Goal: Information Seeking & Learning: Learn about a topic

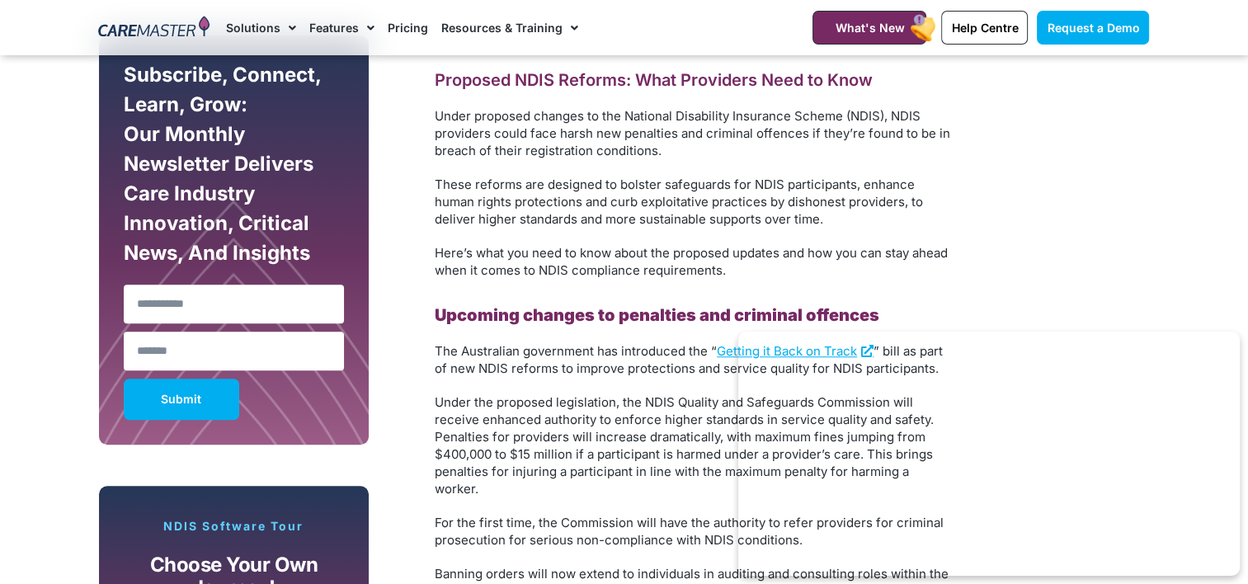
scroll to position [1319, 0]
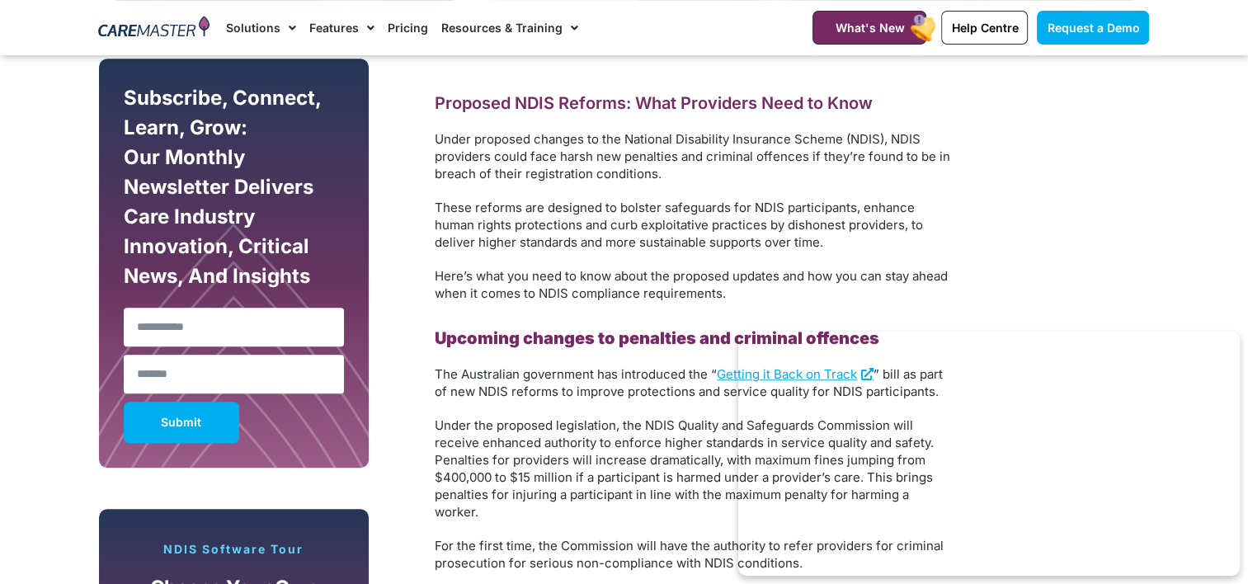
drag, startPoint x: 436, startPoint y: 139, endPoint x: 740, endPoint y: 297, distance: 342.3
click at [737, 297] on p "Here’s what you need to know about the proposed updates and how you can stay ah…" at bounding box center [695, 284] width 520 height 35
click at [736, 297] on p "Here’s what you need to know about the proposed updates and how you can stay ah…" at bounding box center [695, 284] width 520 height 35
click at [722, 294] on span "Here’s what you need to know about the proposed updates and how you can stay ah…" at bounding box center [691, 284] width 513 height 33
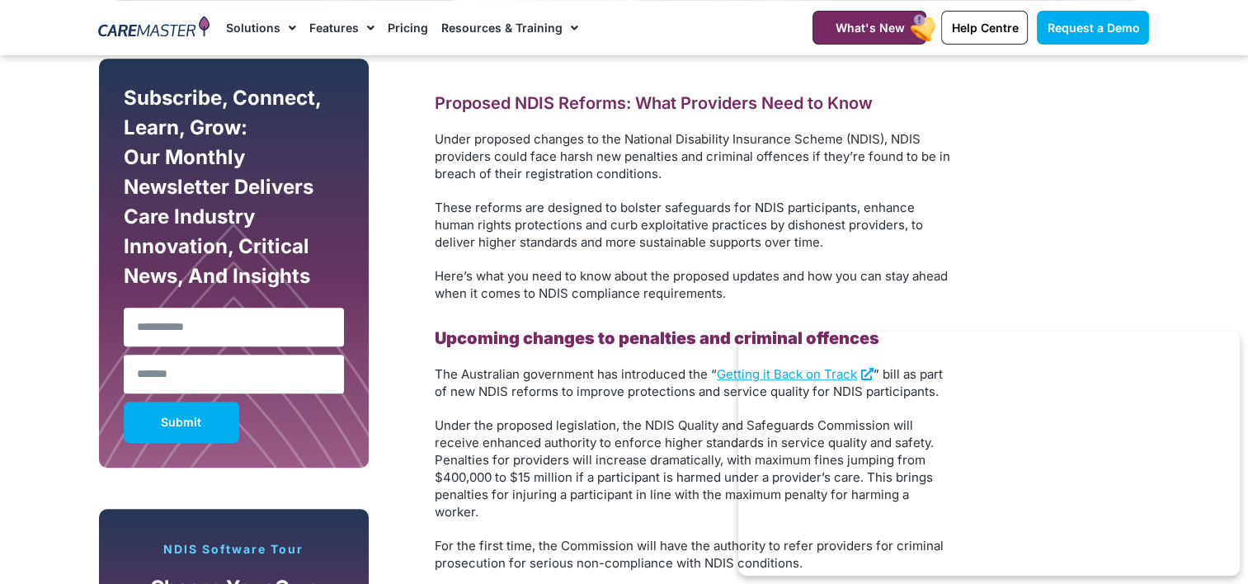
click at [740, 294] on p "Here’s what you need to know about the proposed updates and how you can stay ah…" at bounding box center [695, 284] width 520 height 35
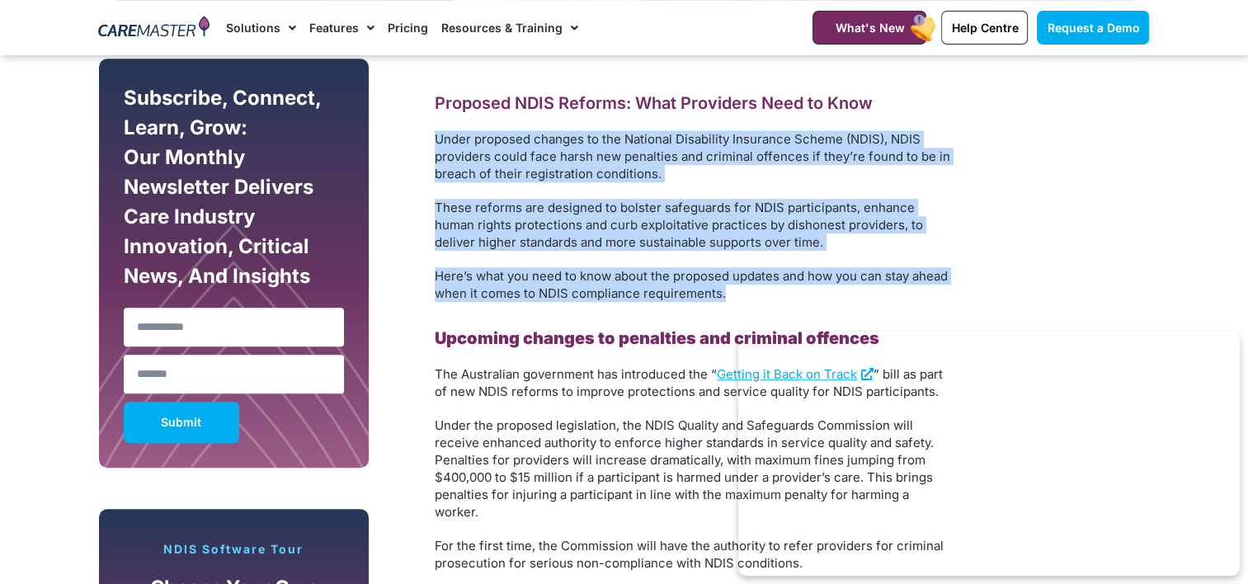
drag, startPoint x: 435, startPoint y: 138, endPoint x: 722, endPoint y: 297, distance: 328.2
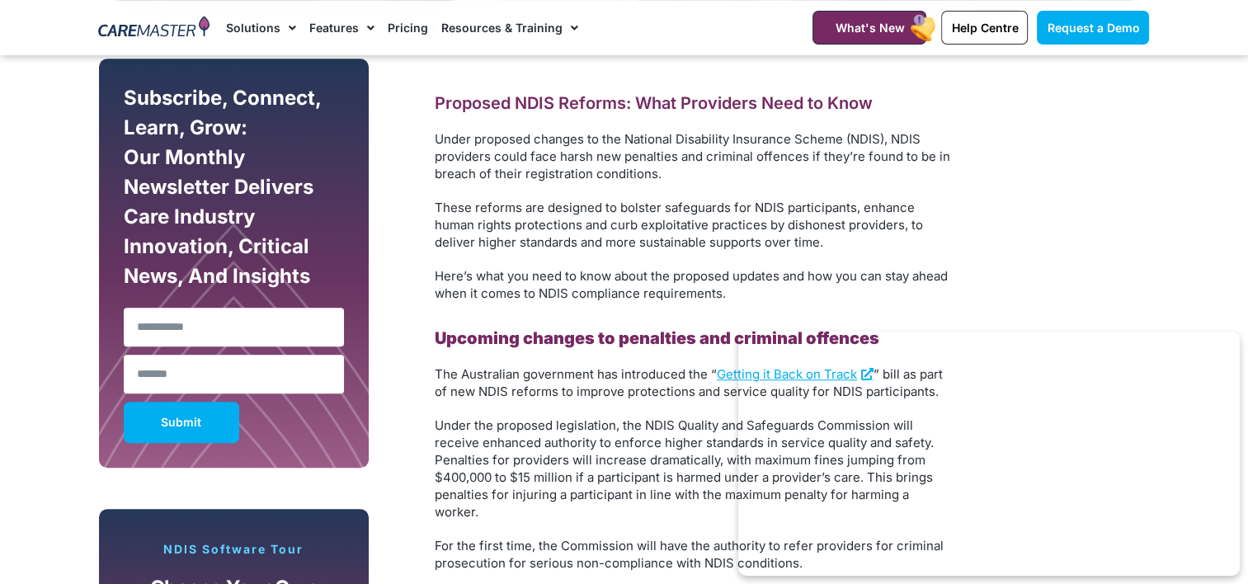
click at [725, 295] on span "Here’s what you need to know about the proposed updates and how you can stay ah…" at bounding box center [691, 284] width 513 height 33
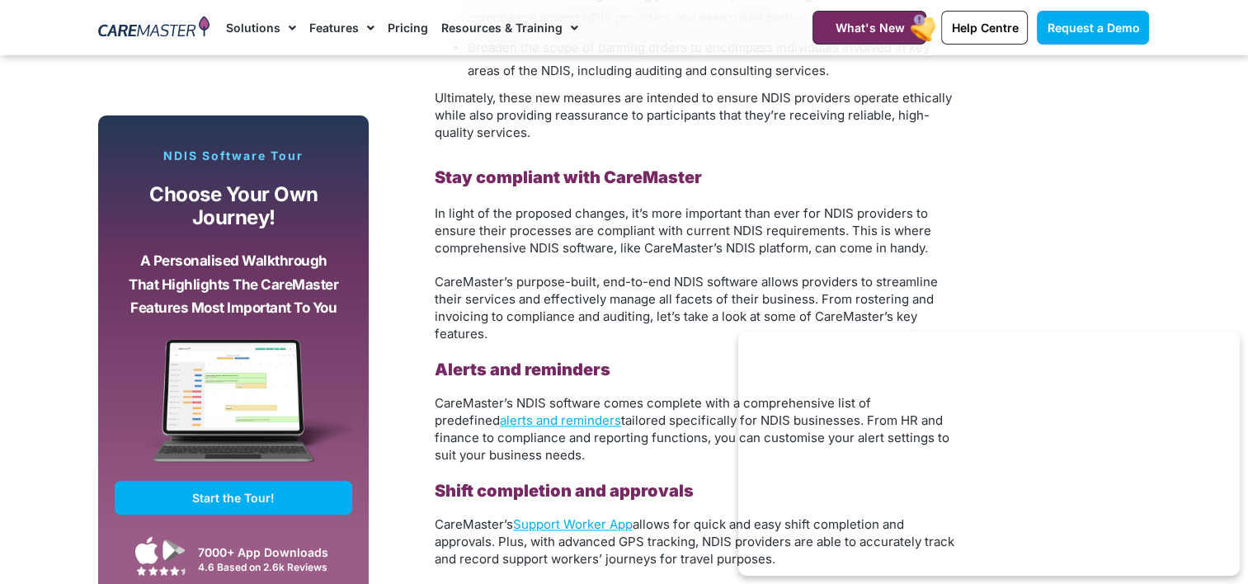
scroll to position [2144, 0]
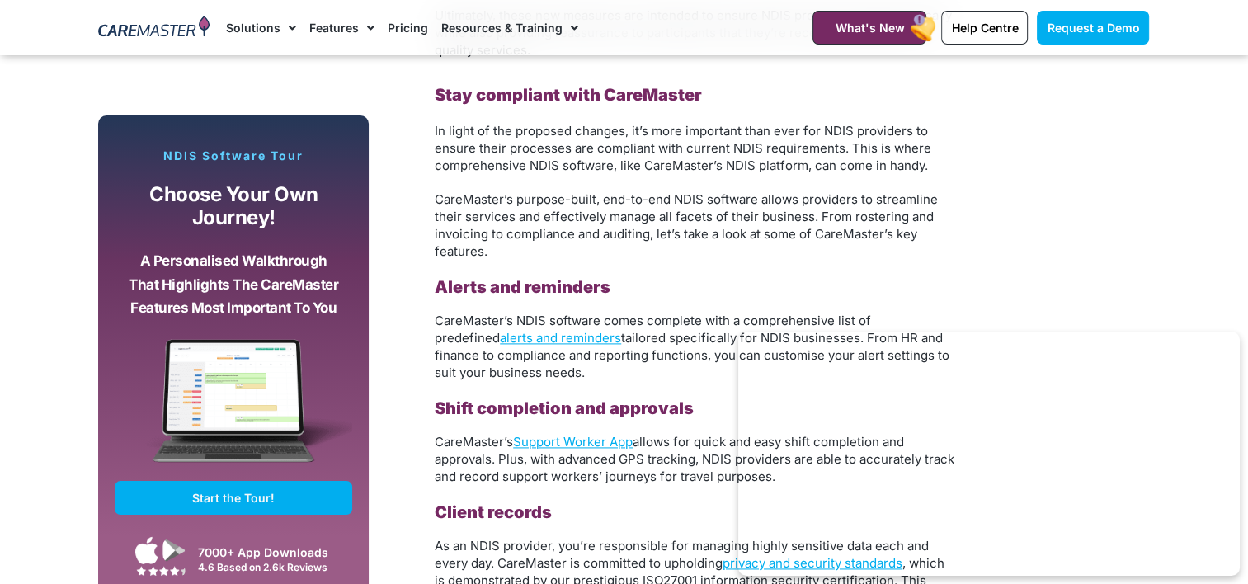
click at [435, 123] on span "In light of the proposed changes, it’s more important than ever for NDIS provid…" at bounding box center [683, 148] width 496 height 50
